Goal: Find specific page/section: Find specific page/section

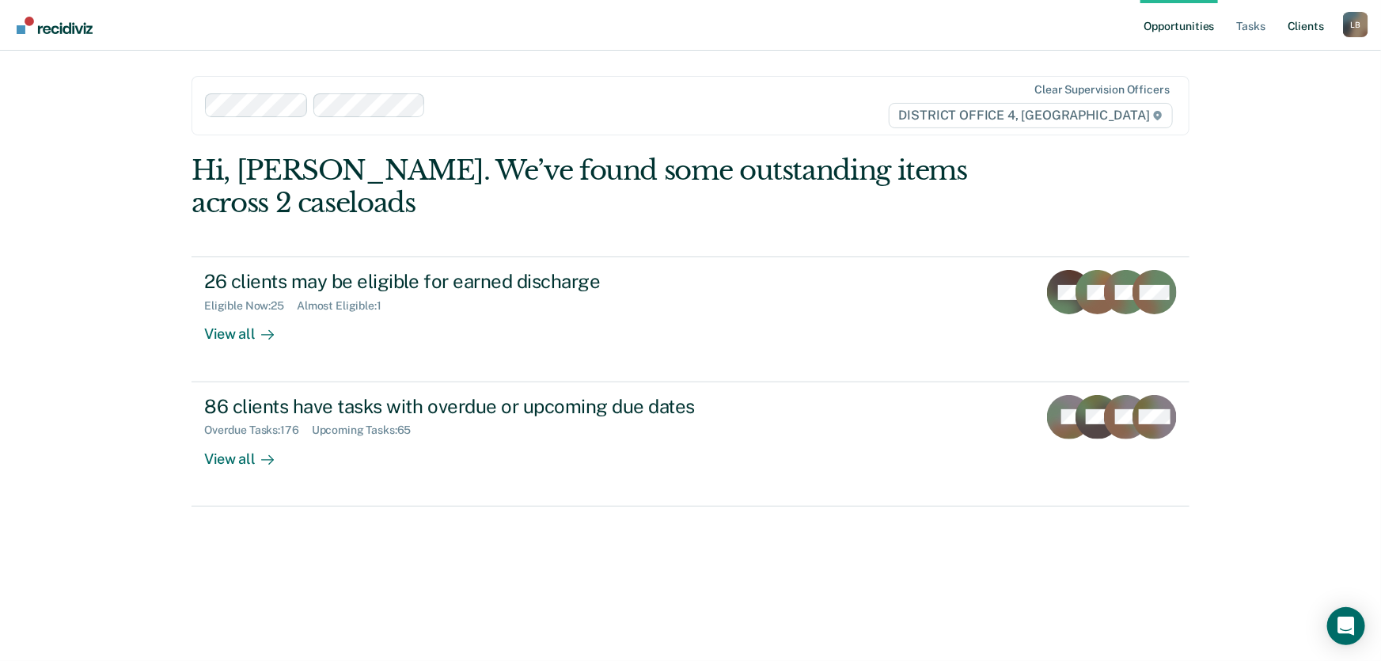
click at [1304, 28] on link "Client s" at bounding box center [1305, 25] width 43 height 51
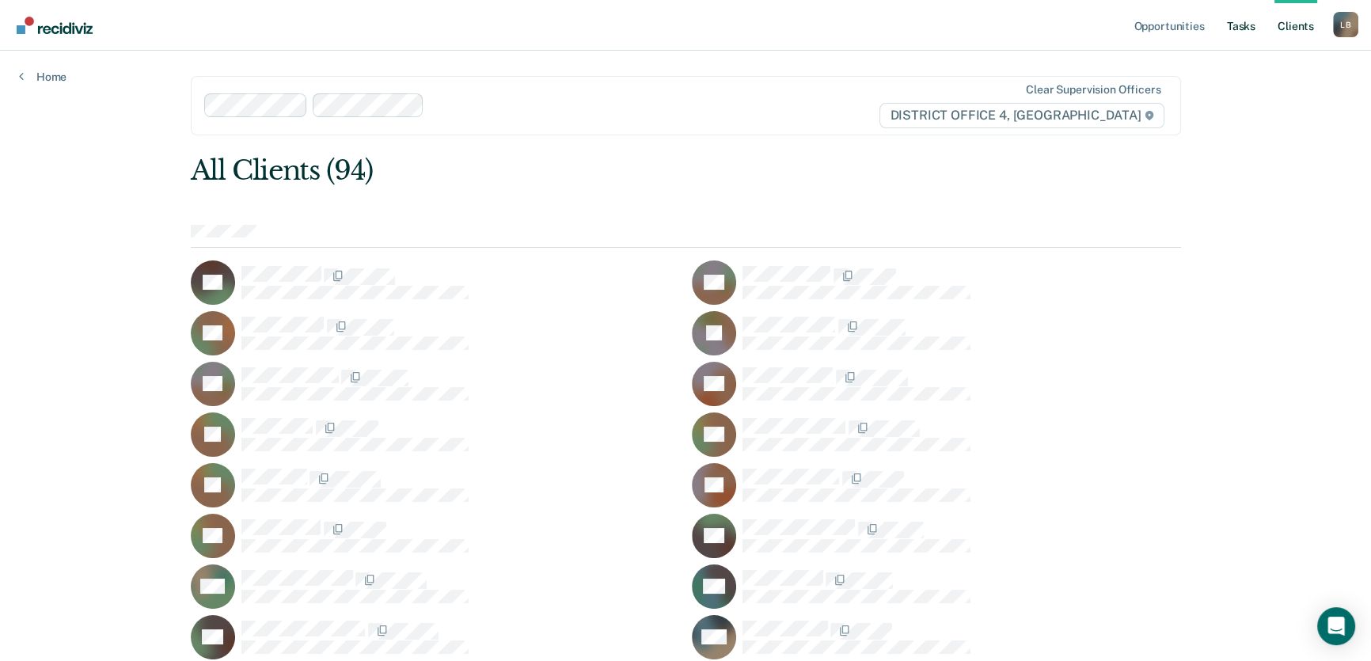
click at [1242, 25] on link "Tasks" at bounding box center [1240, 25] width 35 height 51
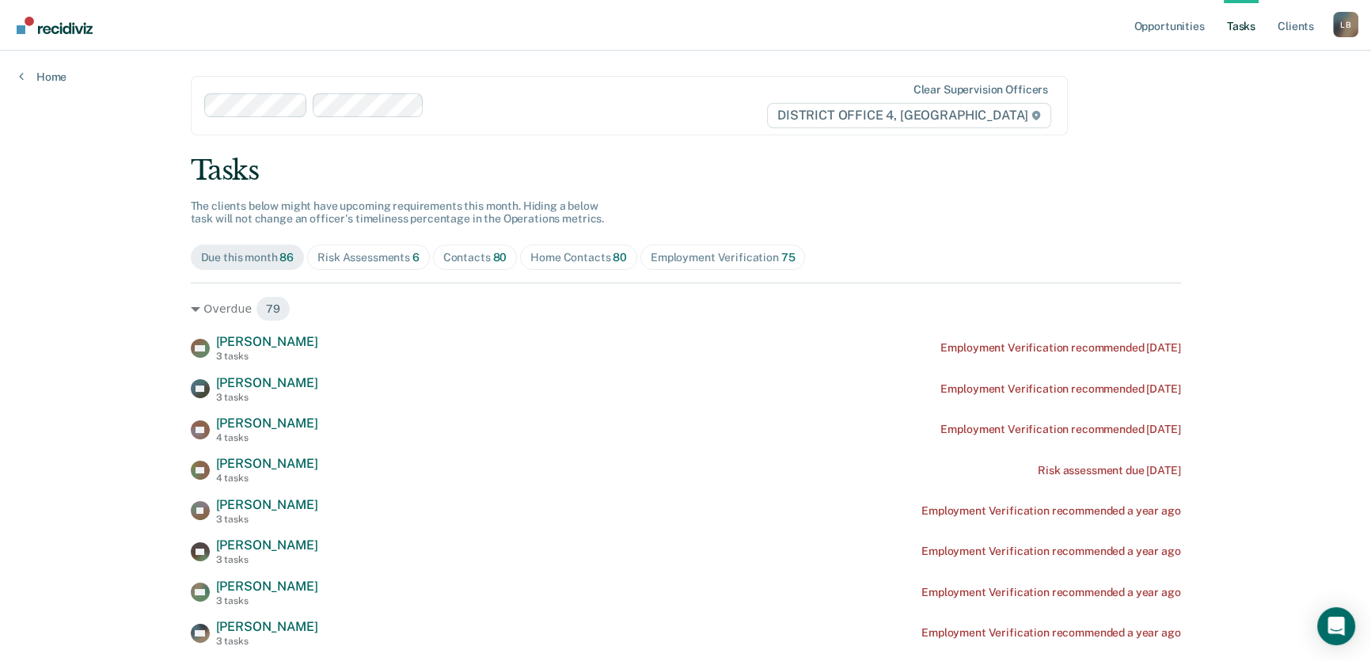
click at [537, 254] on div "Home Contacts 80" at bounding box center [578, 257] width 97 height 13
